Goal: Task Accomplishment & Management: Manage account settings

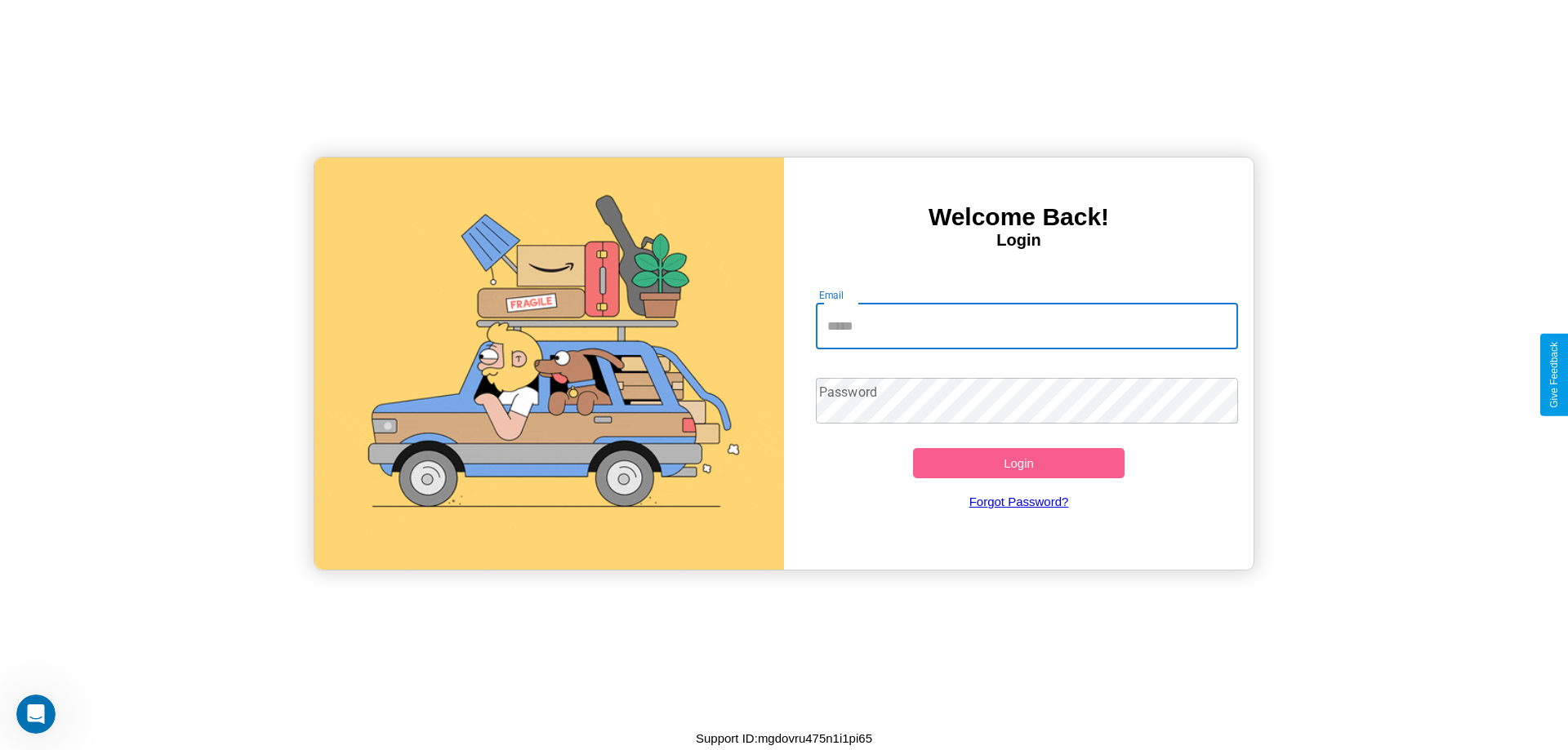
click at [1026, 326] on input "Email" at bounding box center [1027, 327] width 423 height 46
type input "**********"
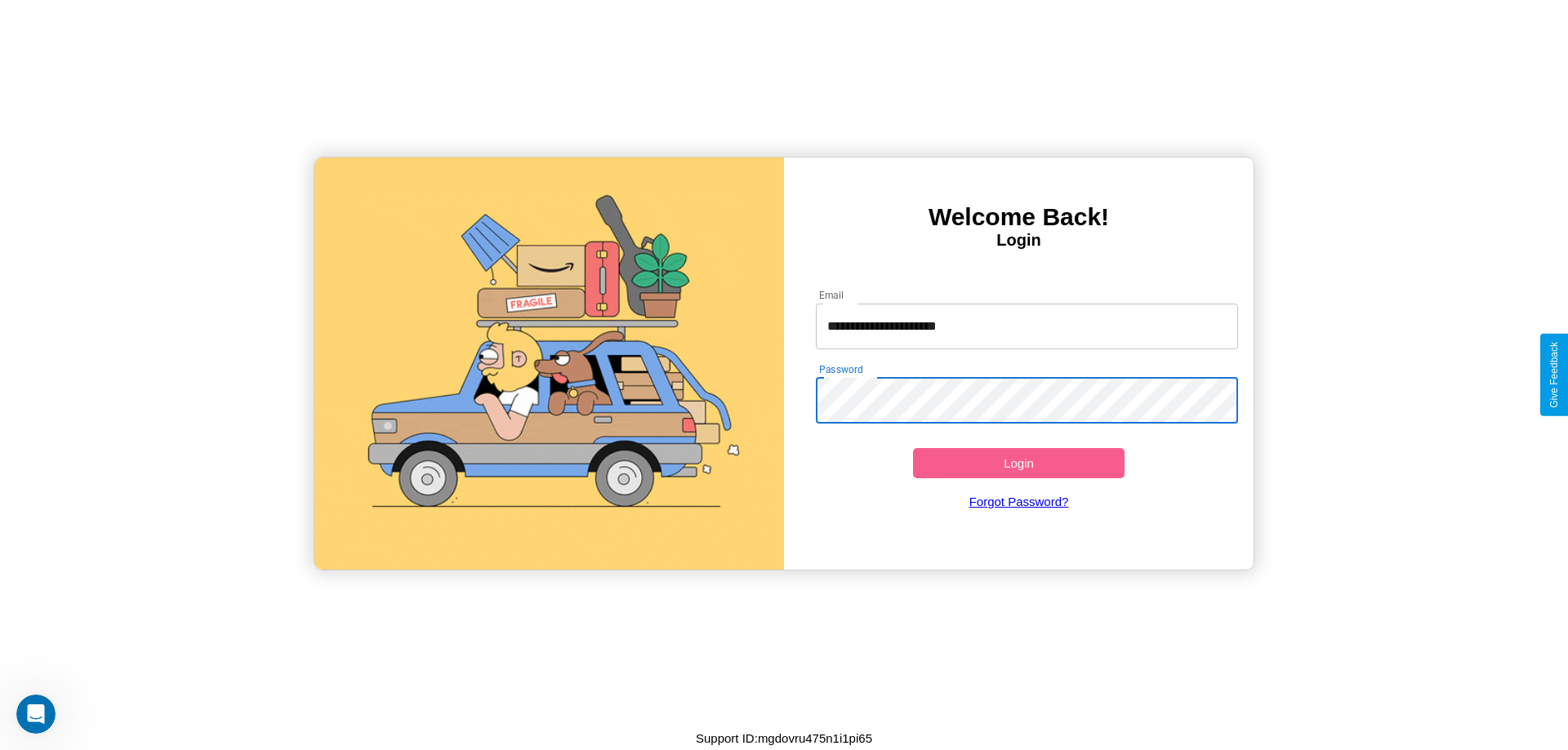
click at [1018, 463] on button "Login" at bounding box center [1019, 462] width 211 height 30
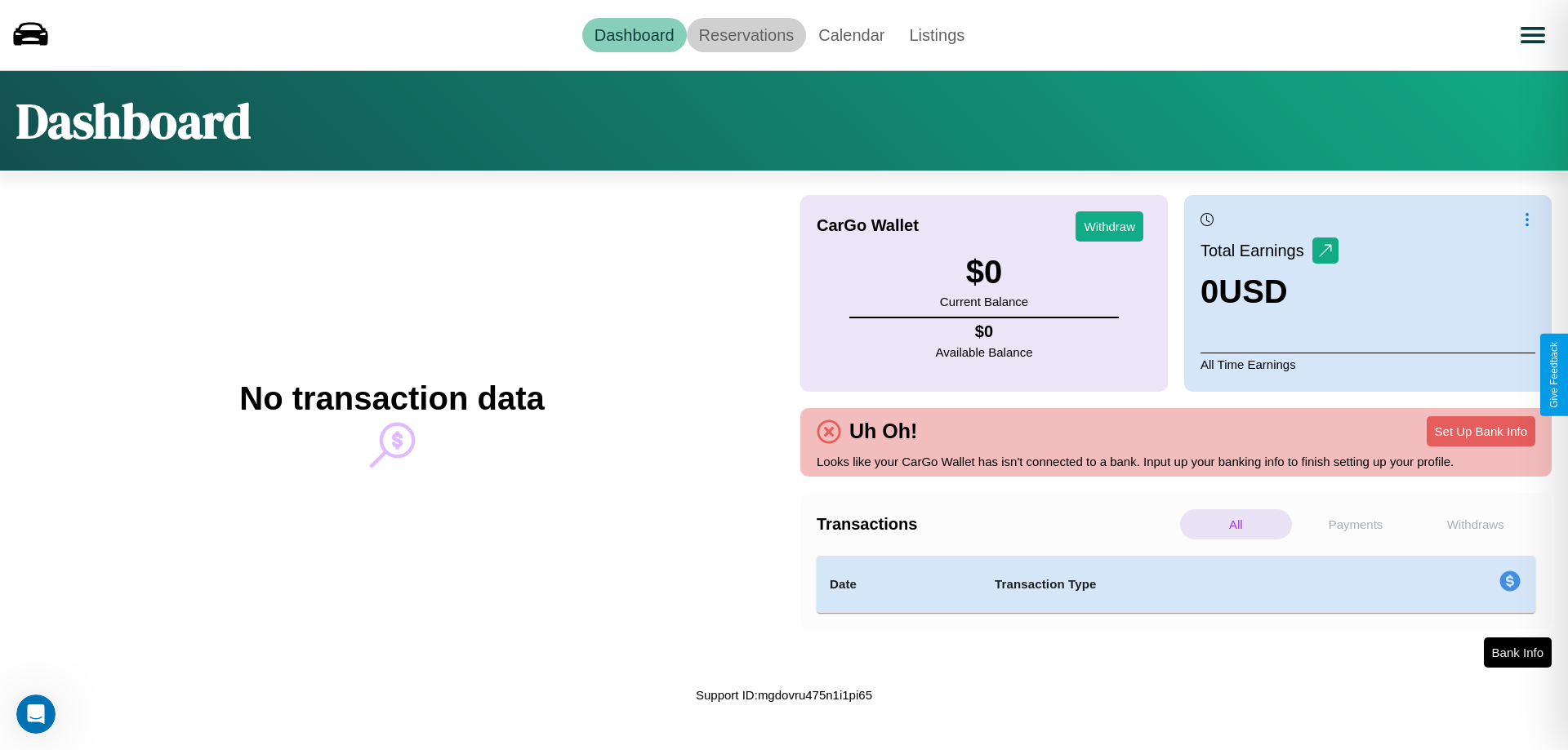
click at [746, 35] on link "Reservations" at bounding box center [747, 35] width 120 height 35
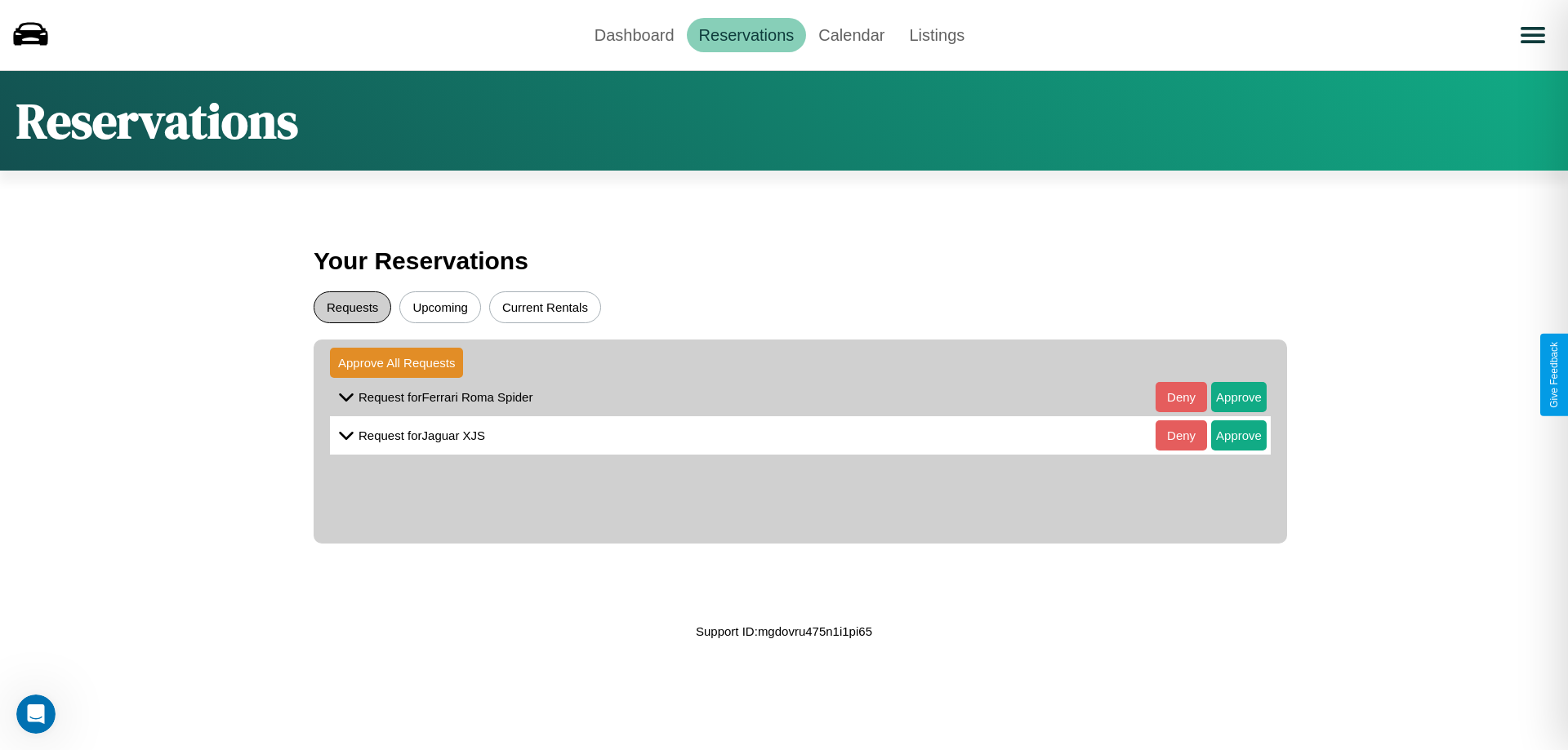
click at [352, 307] on button "Requests" at bounding box center [351, 307] width 77 height 32
click at [1227, 397] on button "Approve" at bounding box center [1238, 397] width 56 height 30
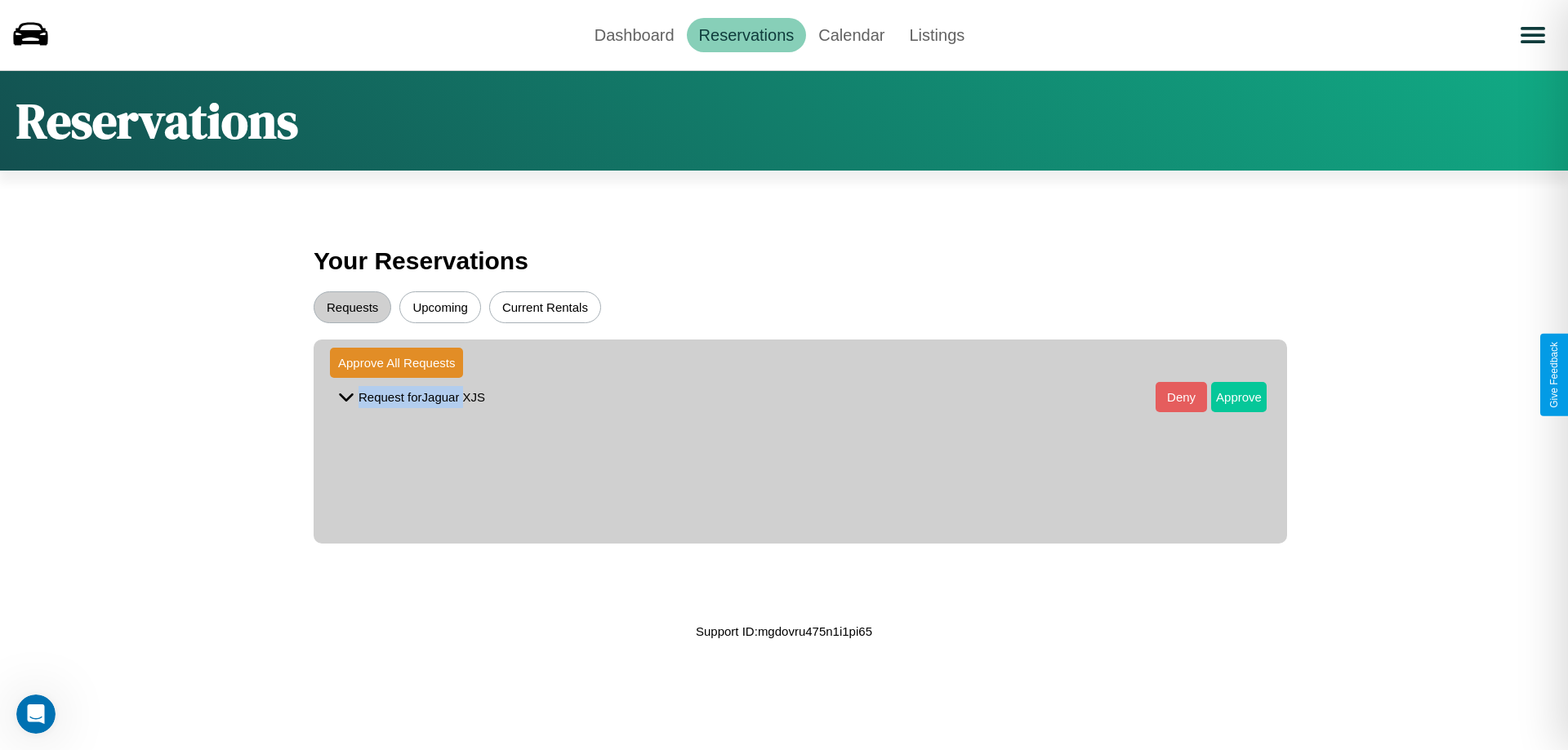
click at [1227, 397] on button "Approve" at bounding box center [1238, 397] width 56 height 30
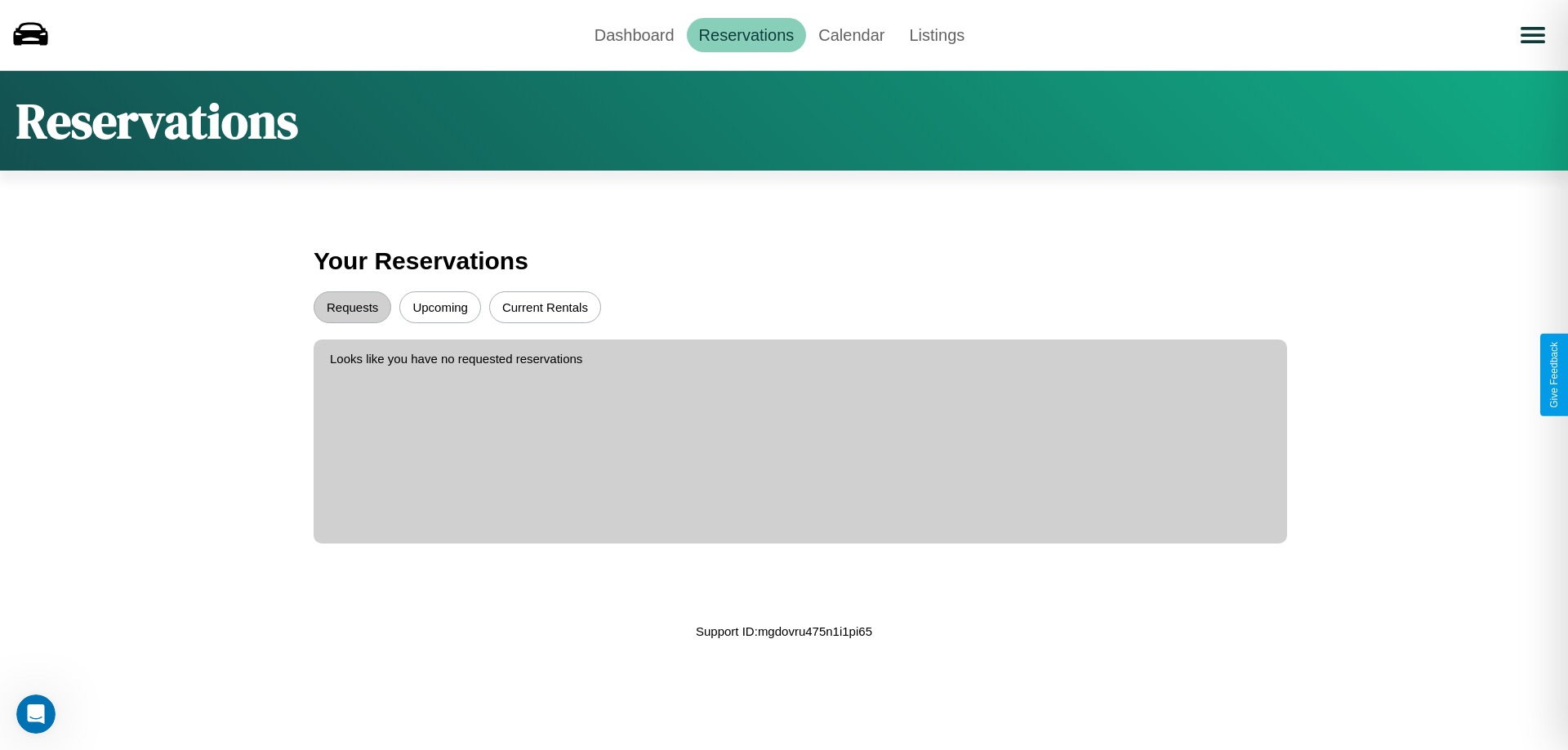
click at [440, 307] on button "Upcoming" at bounding box center [441, 307] width 82 height 32
click at [634, 35] on link "Dashboard" at bounding box center [634, 35] width 105 height 35
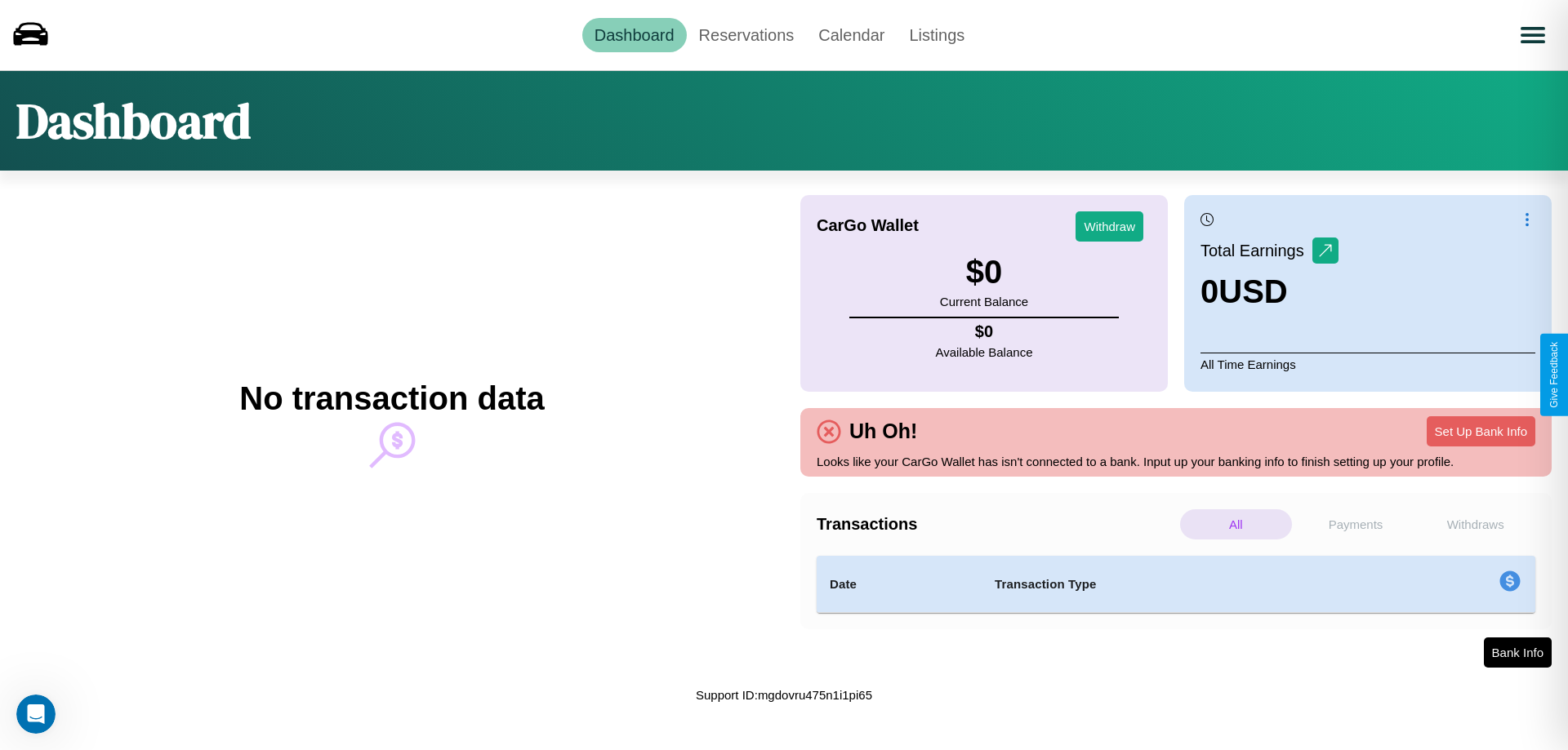
click at [1475, 524] on p "Withdraws" at bounding box center [1475, 524] width 112 height 30
click at [1356, 524] on p "Payments" at bounding box center [1356, 524] width 112 height 30
click at [1475, 524] on p "Withdraws" at bounding box center [1475, 524] width 112 height 30
click at [1236, 524] on p "All" at bounding box center [1236, 524] width 112 height 30
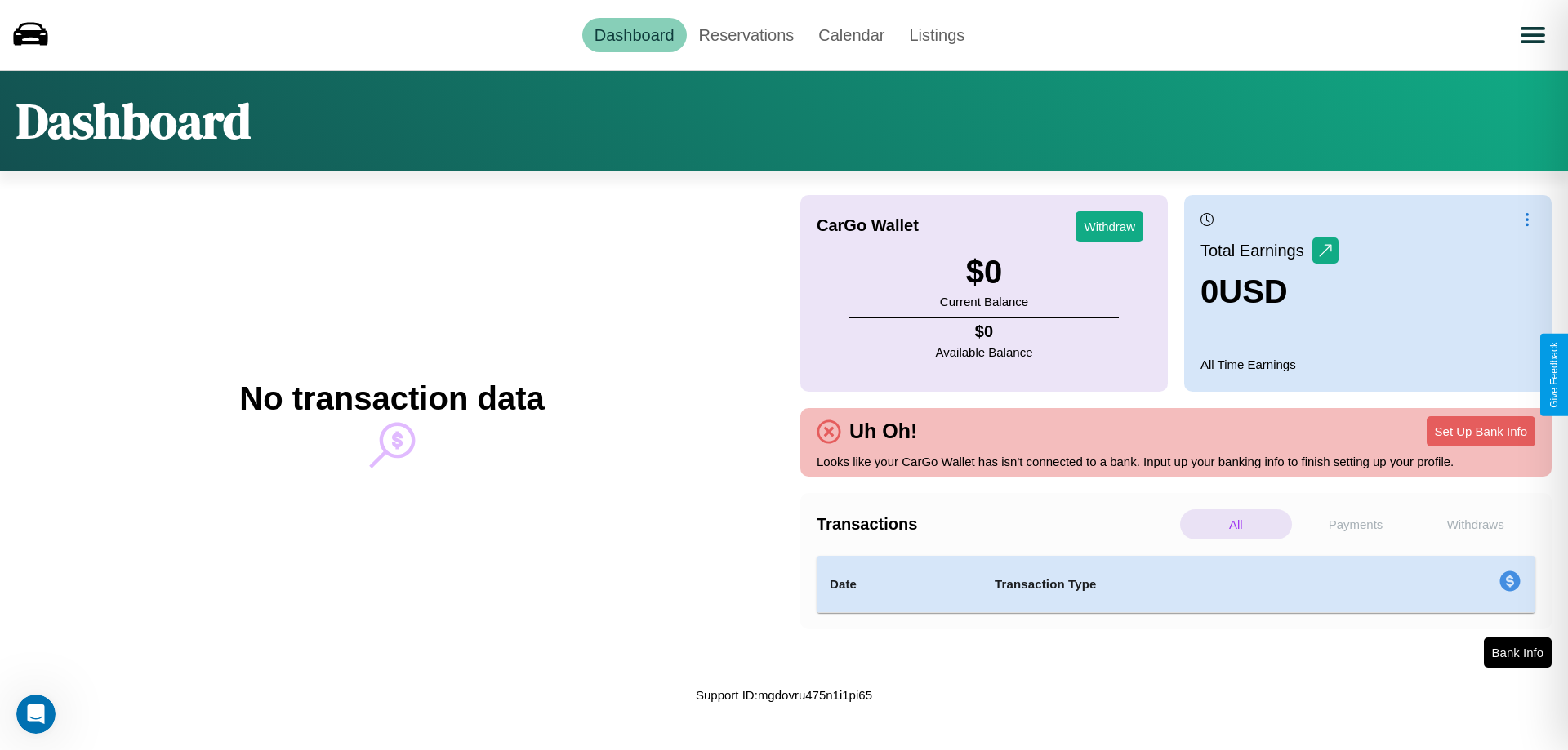
click at [1356, 524] on p "Payments" at bounding box center [1356, 524] width 112 height 30
click at [1481, 431] on button "Set Up Bank Info" at bounding box center [1481, 431] width 108 height 30
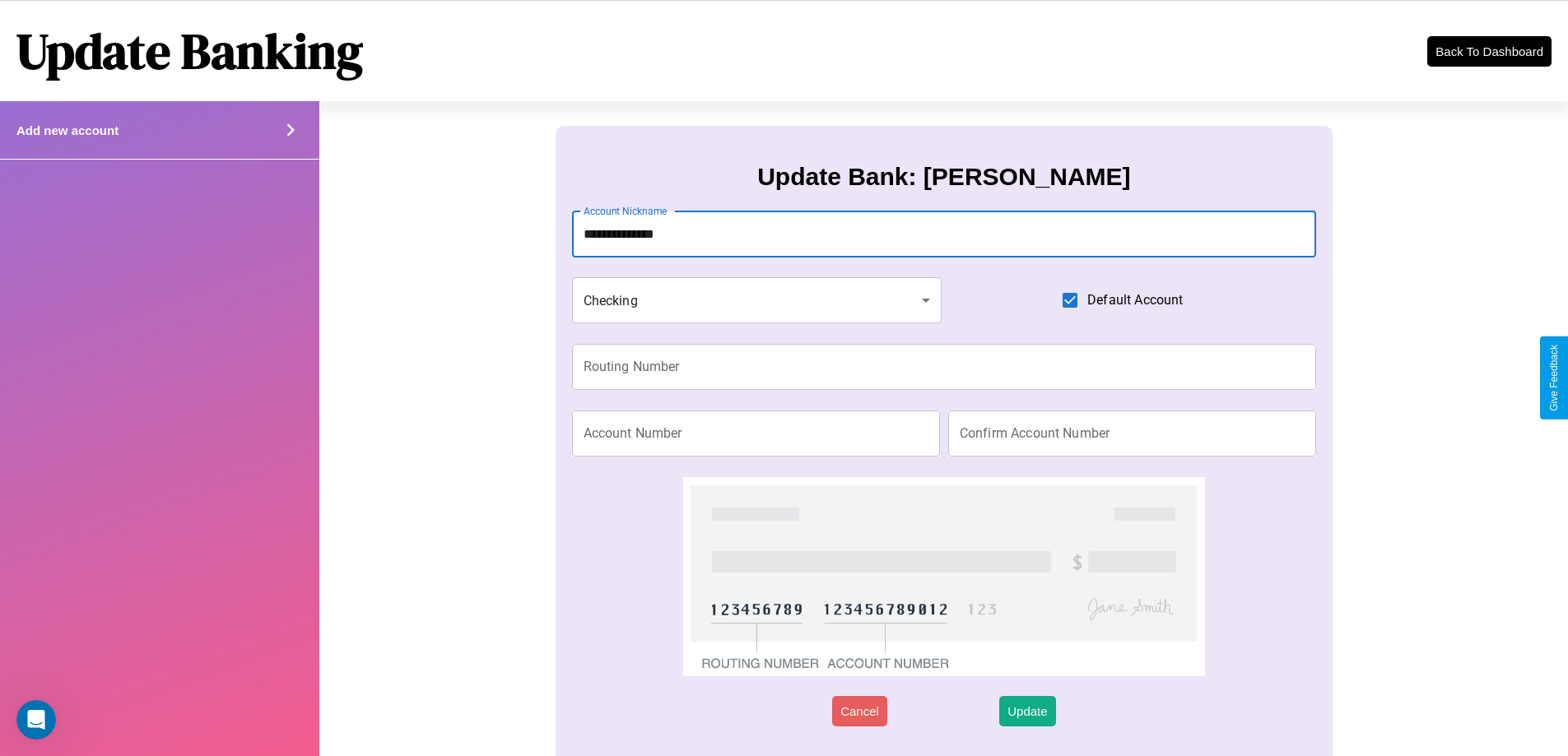
type input "**********"
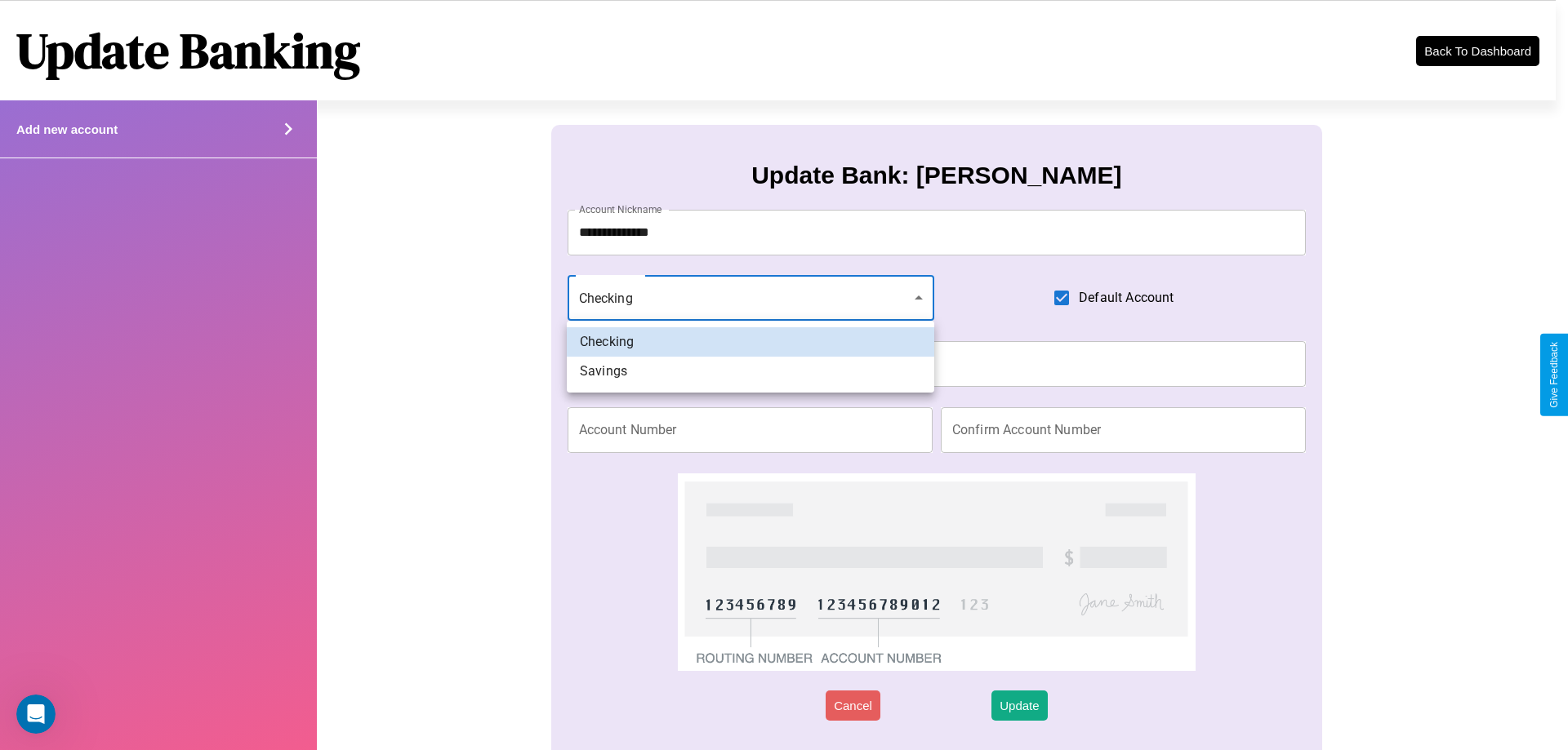
click at [750, 298] on div at bounding box center [784, 375] width 1568 height 750
